Goal: Use online tool/utility: Utilize a website feature to perform a specific function

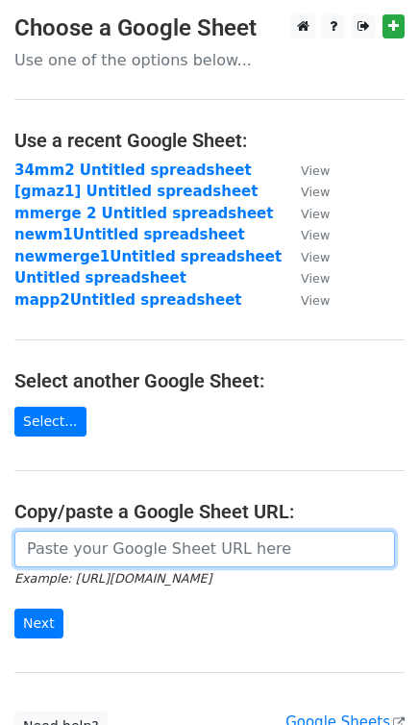
click at [79, 532] on input "url" at bounding box center [204, 548] width 381 height 37
paste input "https://docs.google.com/spreadsheets/d/1XWEDZRAe-4R3xZ4ccgxBLfPq4FyLwkL7cw-erSn…"
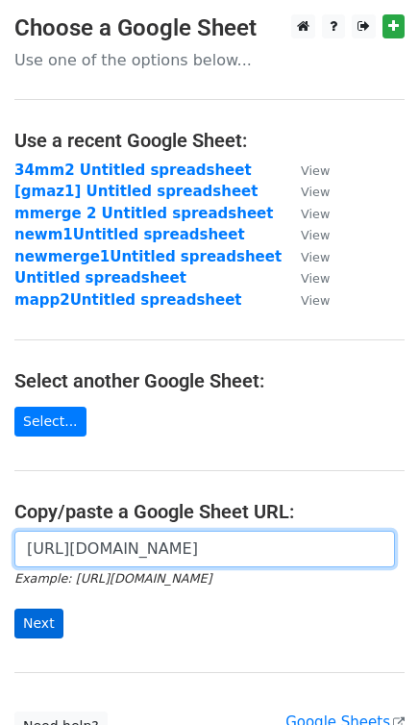
type input "https://docs.google.com/spreadsheets/d/1XWEDZRAe-4R3xZ4ccgxBLfPq4FyLwkL7cw-erSn…"
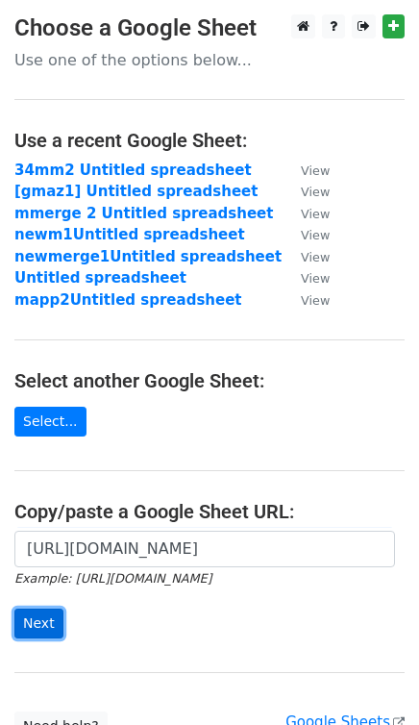
click at [38, 617] on input "Next" at bounding box center [38, 623] width 49 height 30
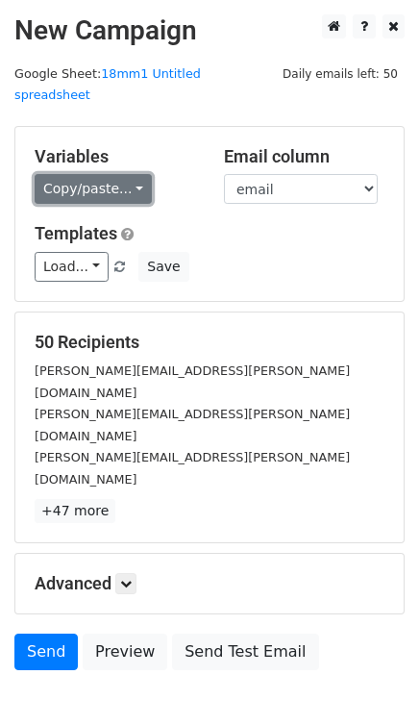
click at [92, 174] on link "Copy/paste..." at bounding box center [93, 189] width 117 height 30
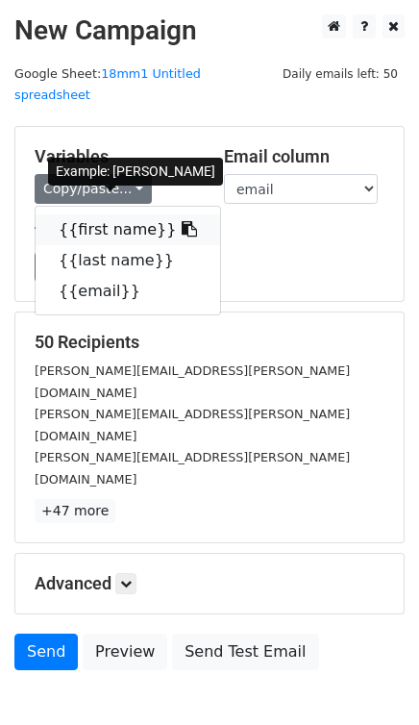
click at [100, 214] on link "{{first name}}" at bounding box center [128, 229] width 185 height 31
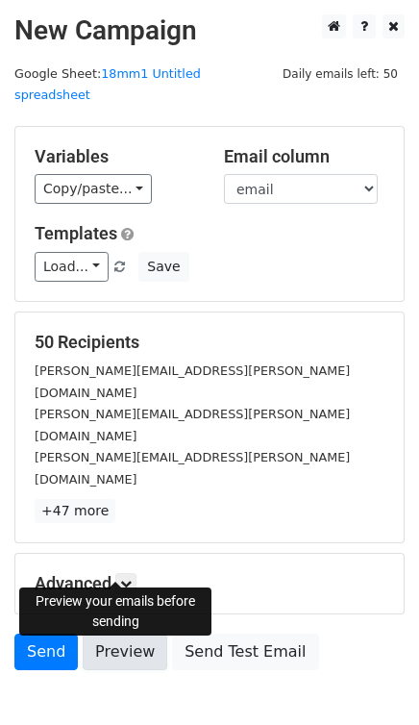
click at [119, 633] on link "Preview" at bounding box center [125, 651] width 85 height 37
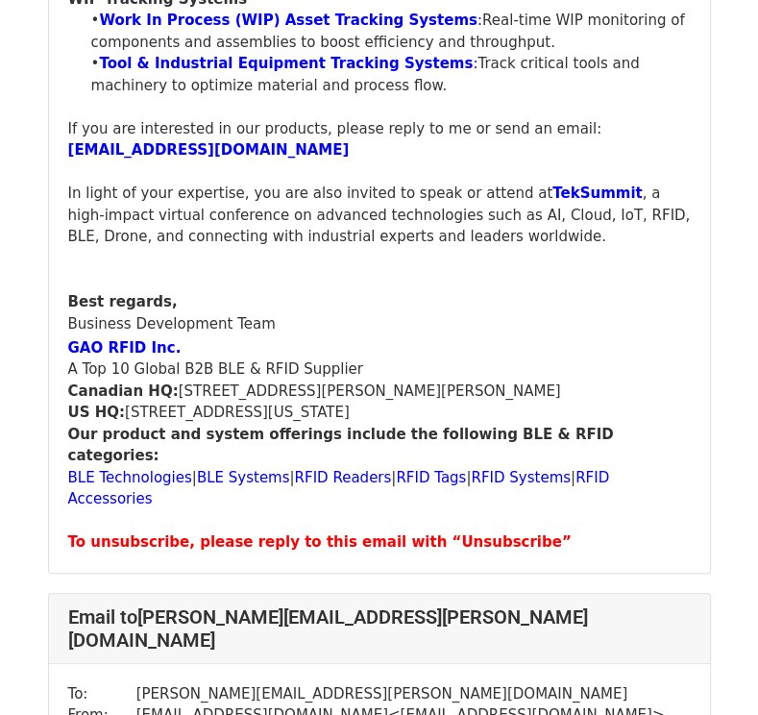
scroll to position [769, 0]
